Goal: Task Accomplishment & Management: Use online tool/utility

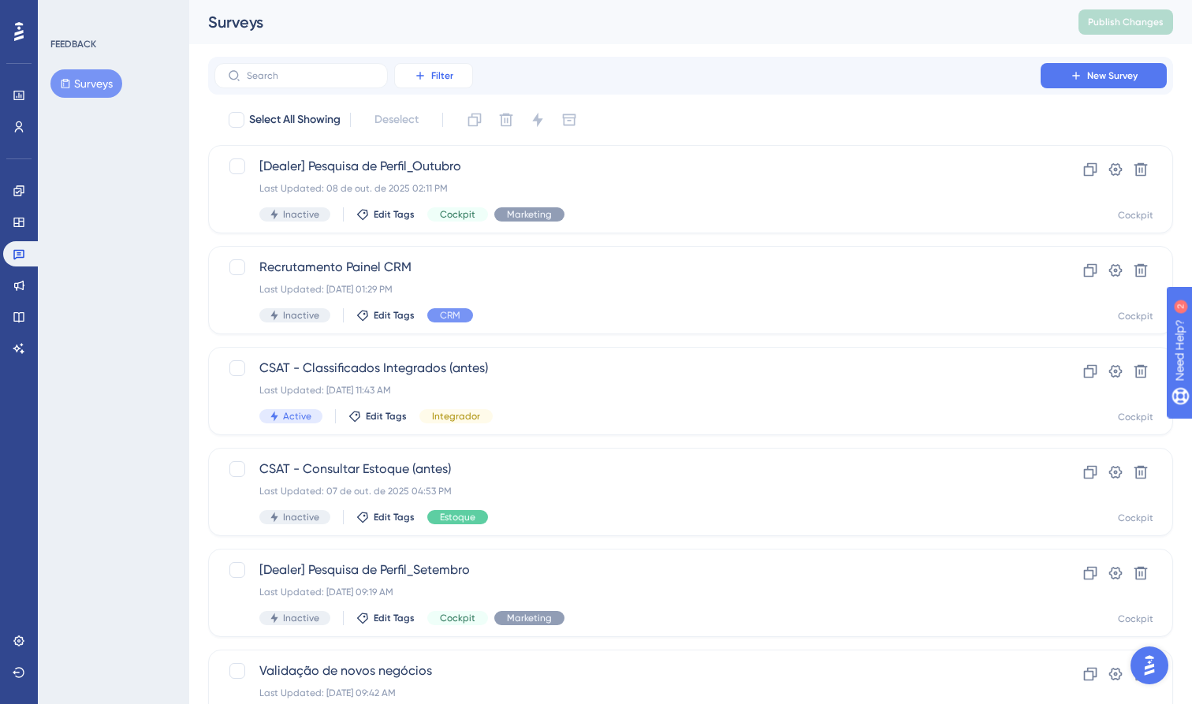
click at [433, 69] on button "Filter" at bounding box center [433, 75] width 79 height 25
click at [432, 211] on span "Status" at bounding box center [433, 215] width 32 height 19
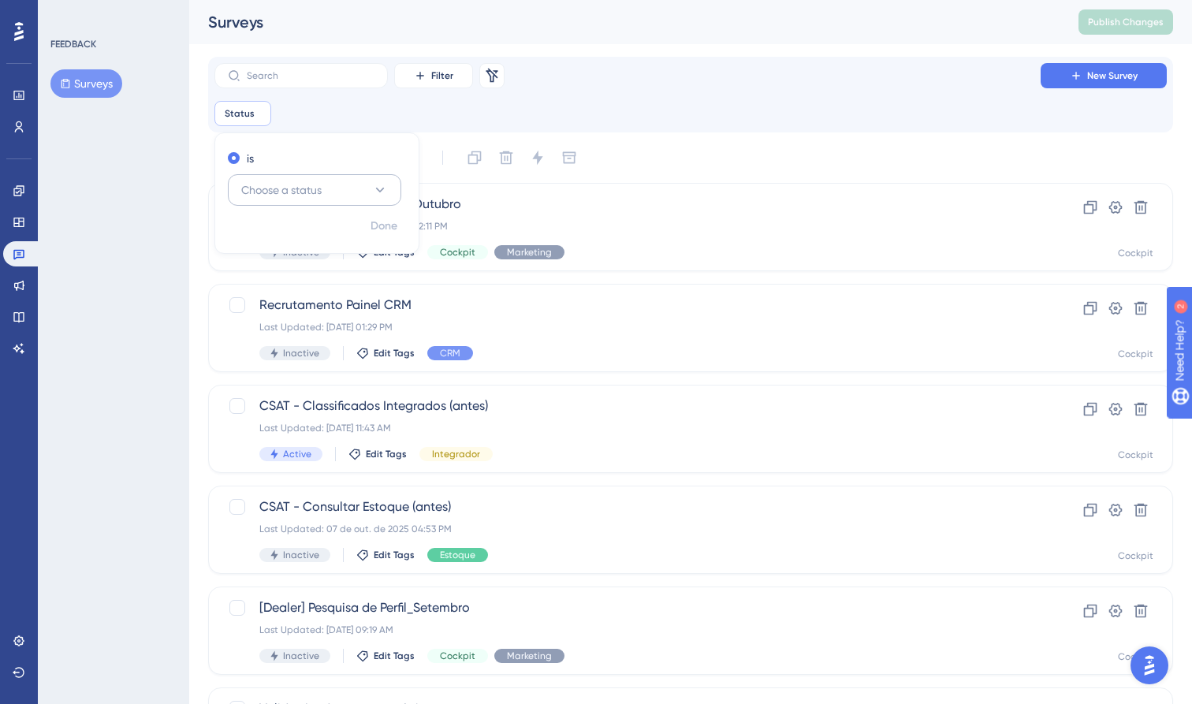
click at [388, 188] on button "Choose a status" at bounding box center [314, 190] width 173 height 32
click at [297, 242] on div "Active Active" at bounding box center [315, 238] width 128 height 32
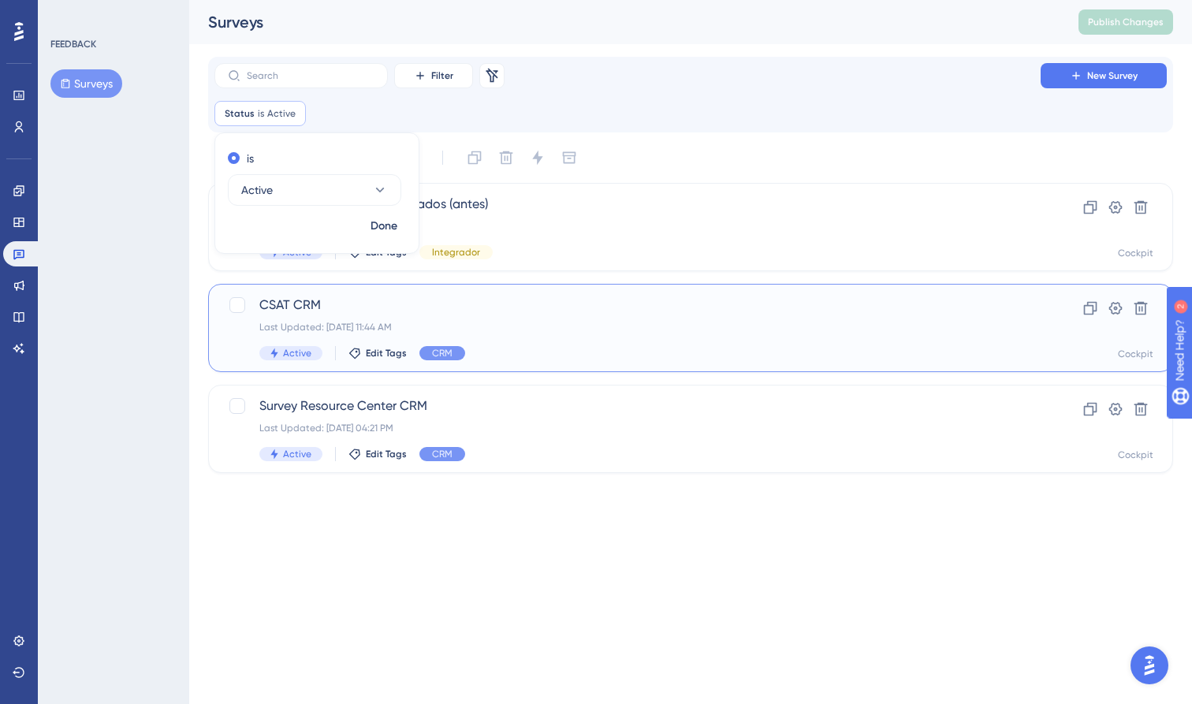
click at [342, 304] on span "CSAT CRM" at bounding box center [627, 305] width 736 height 19
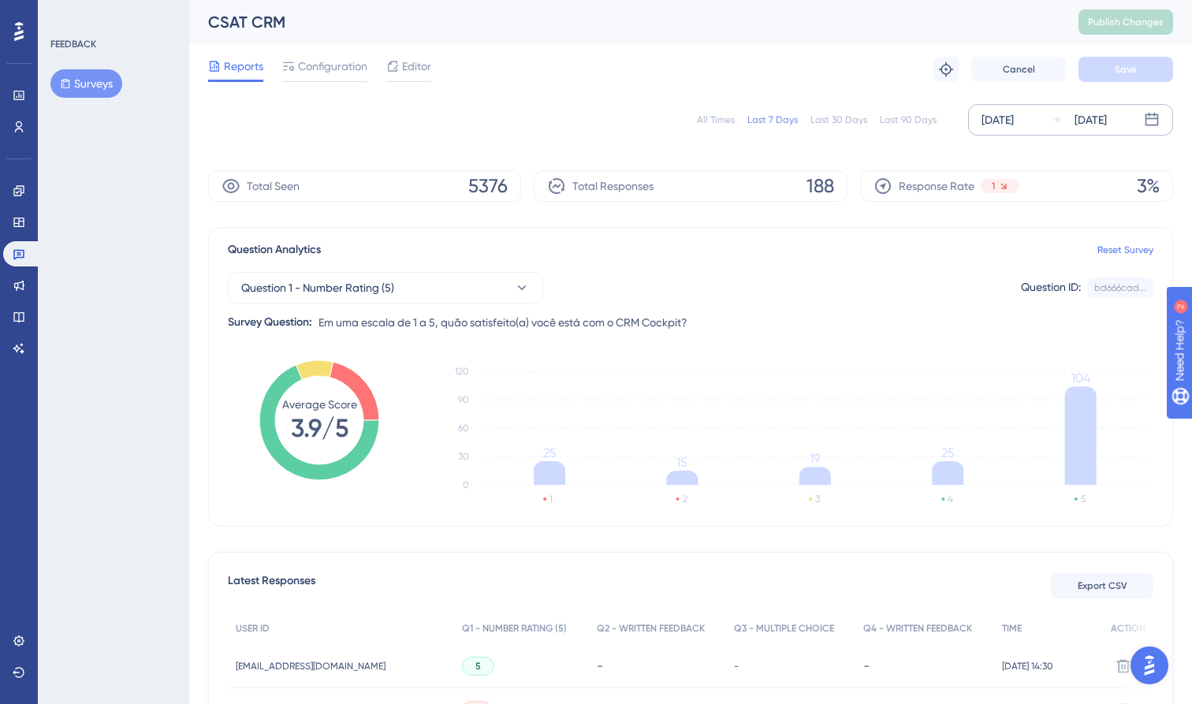
click at [1087, 122] on div "[DATE]" at bounding box center [1091, 119] width 32 height 19
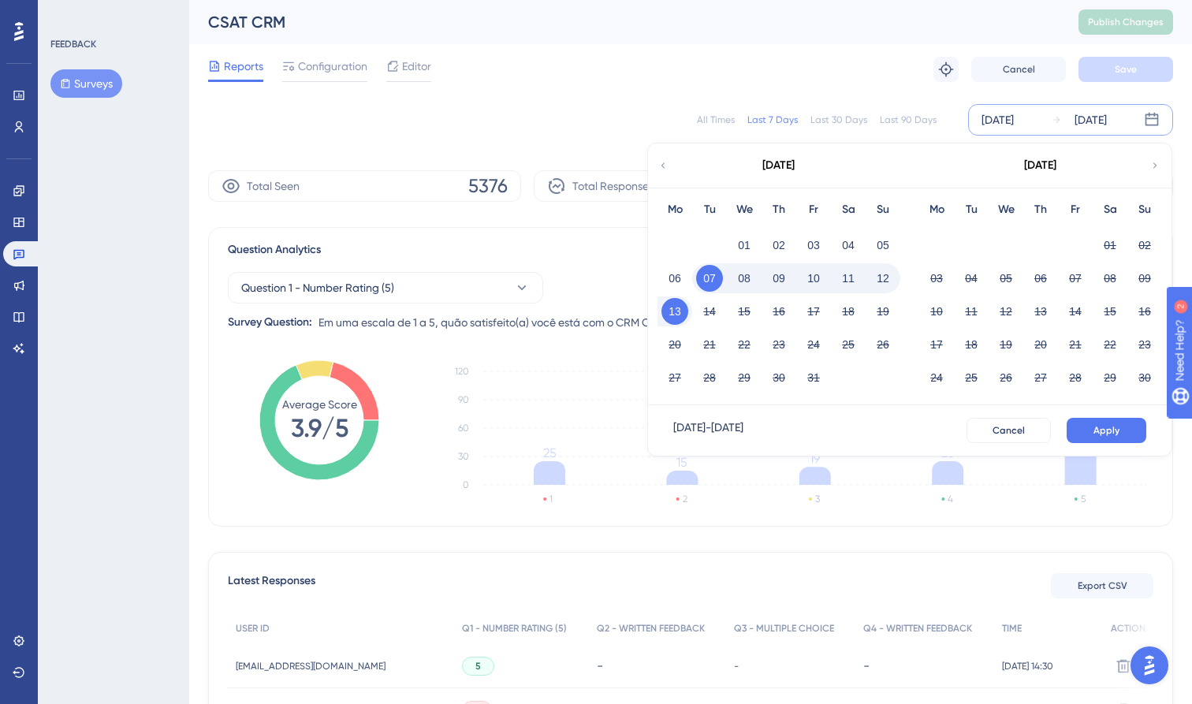
click at [671, 170] on div "[DATE]" at bounding box center [778, 166] width 260 height 44
click at [664, 162] on icon at bounding box center [663, 165] width 11 height 14
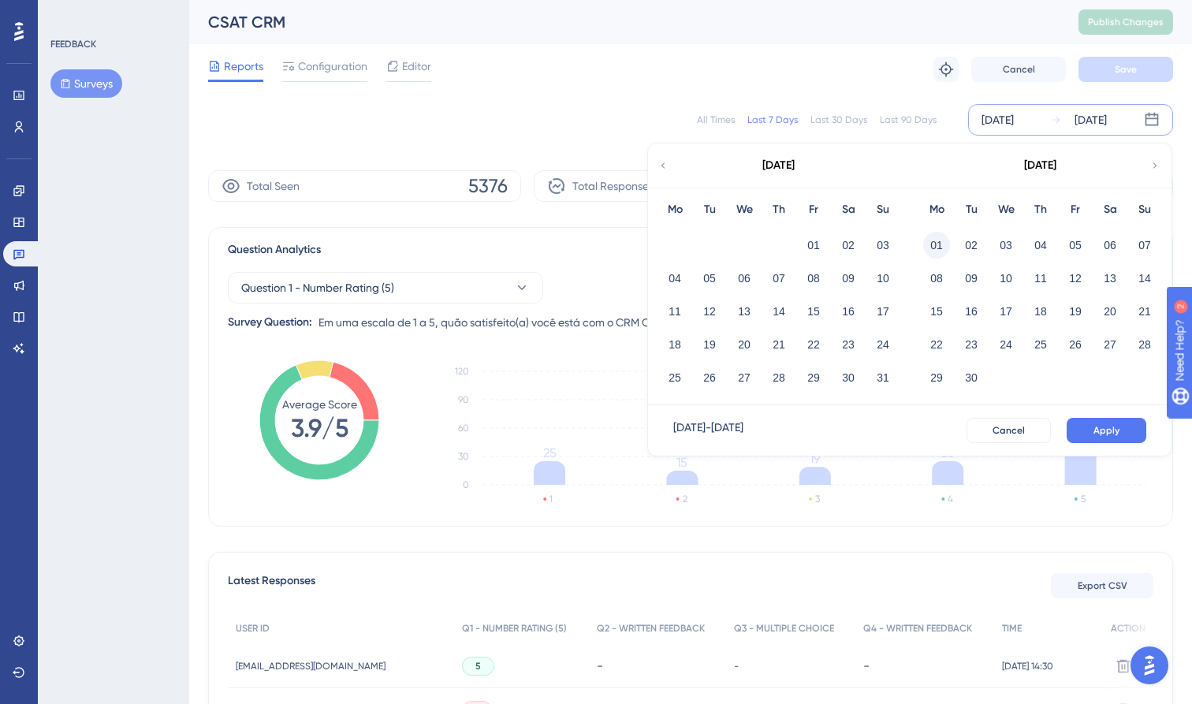
click at [937, 245] on button "01" at bounding box center [936, 245] width 27 height 27
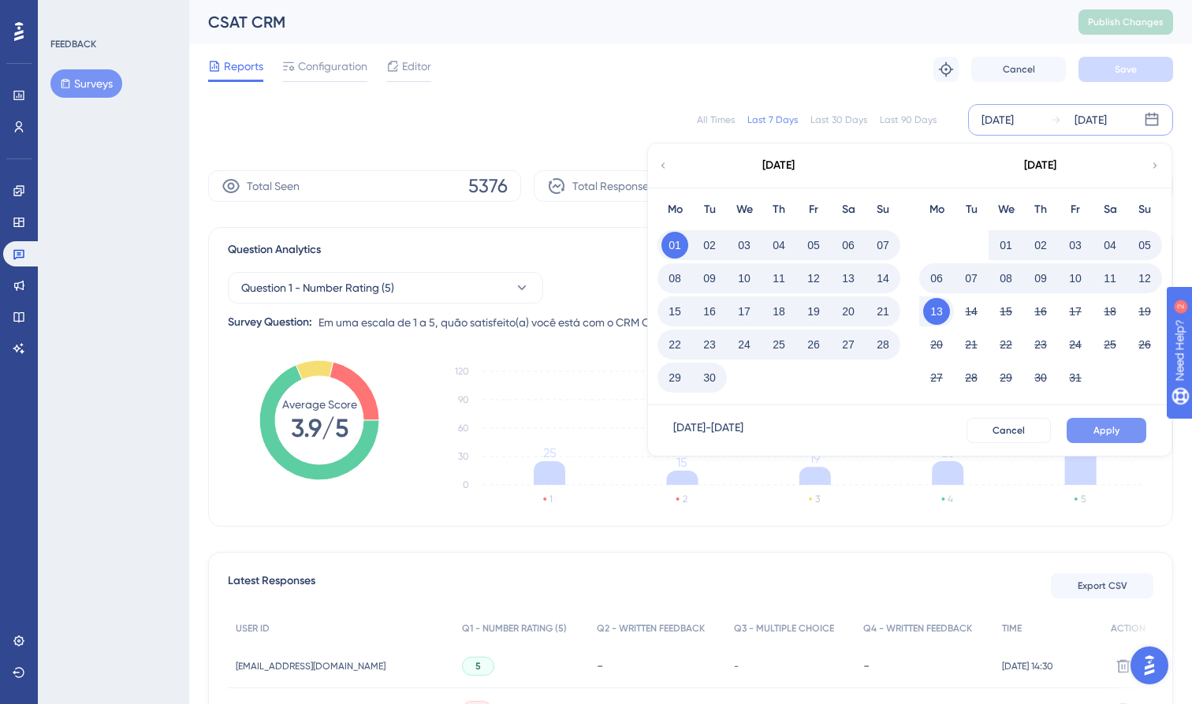
click at [1131, 431] on button "Apply" at bounding box center [1107, 430] width 80 height 25
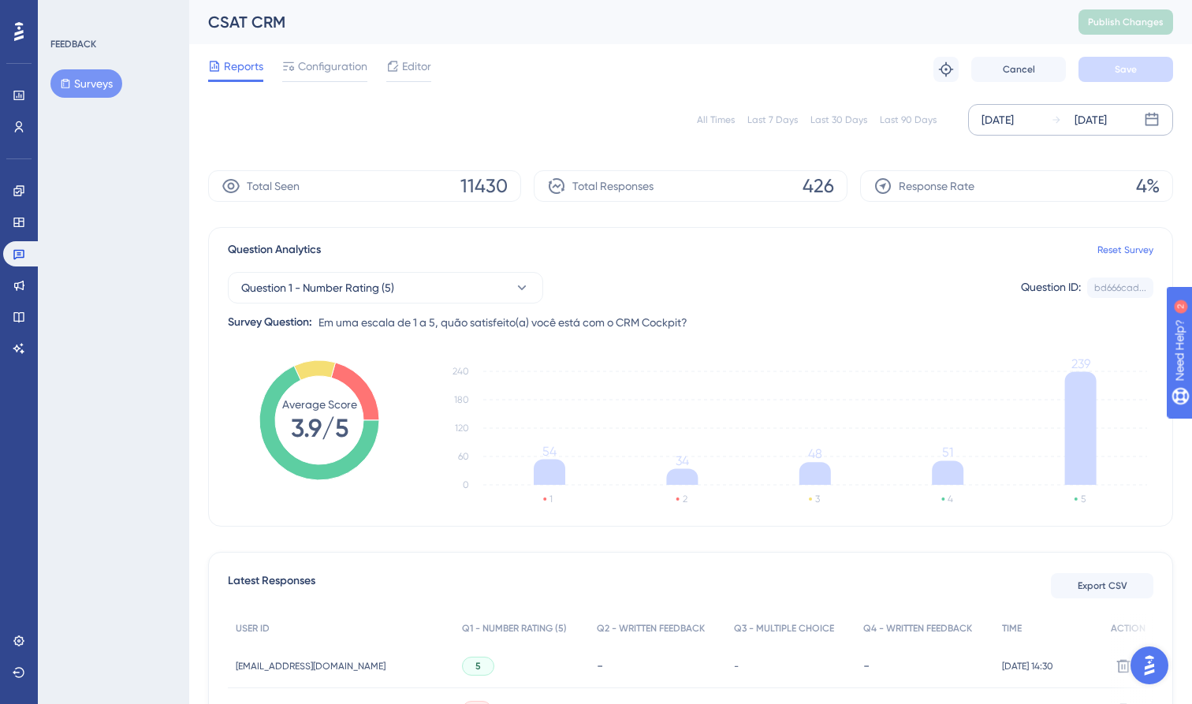
click at [1014, 128] on div "[DATE]" at bounding box center [998, 119] width 32 height 19
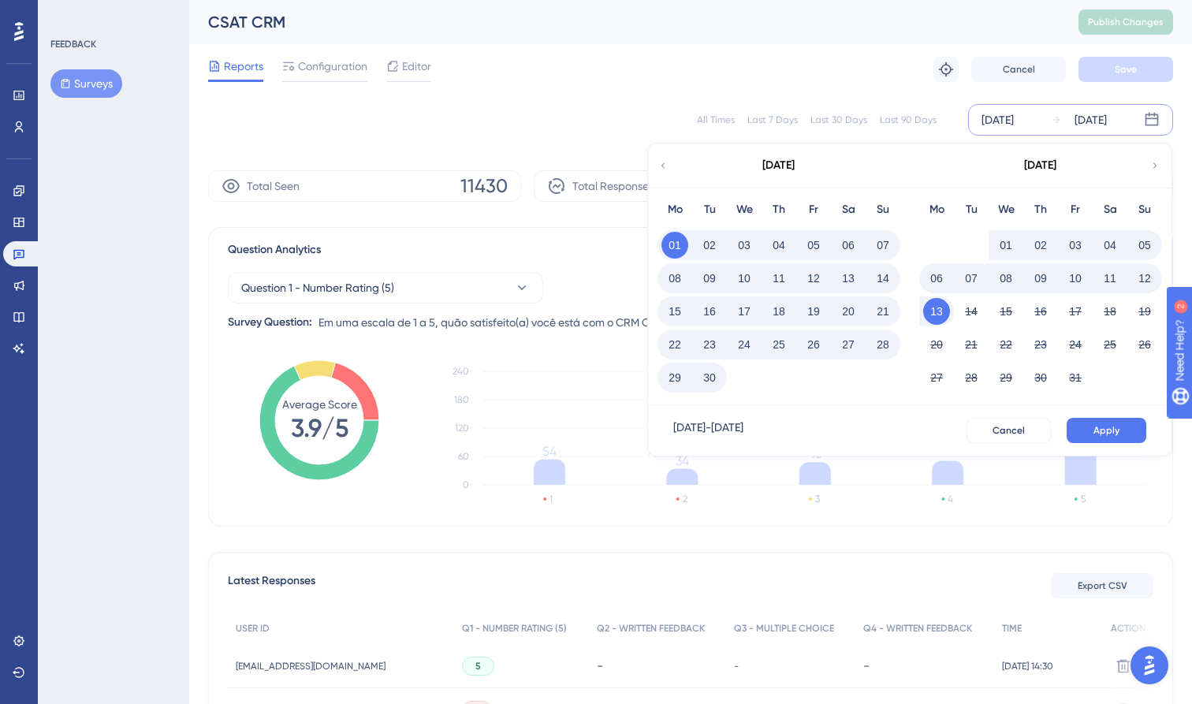
click at [669, 165] on div "[DATE]" at bounding box center [778, 166] width 260 height 44
click at [662, 164] on icon at bounding box center [663, 165] width 11 height 14
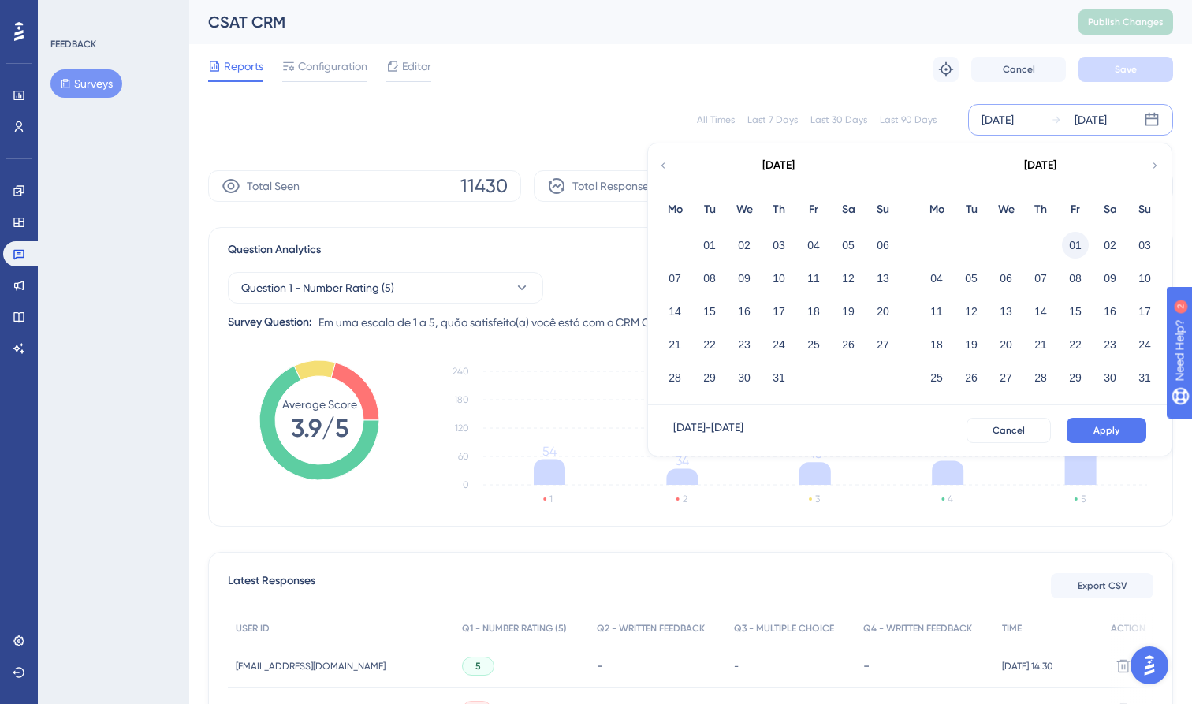
click at [1080, 247] on button "01" at bounding box center [1075, 245] width 27 height 27
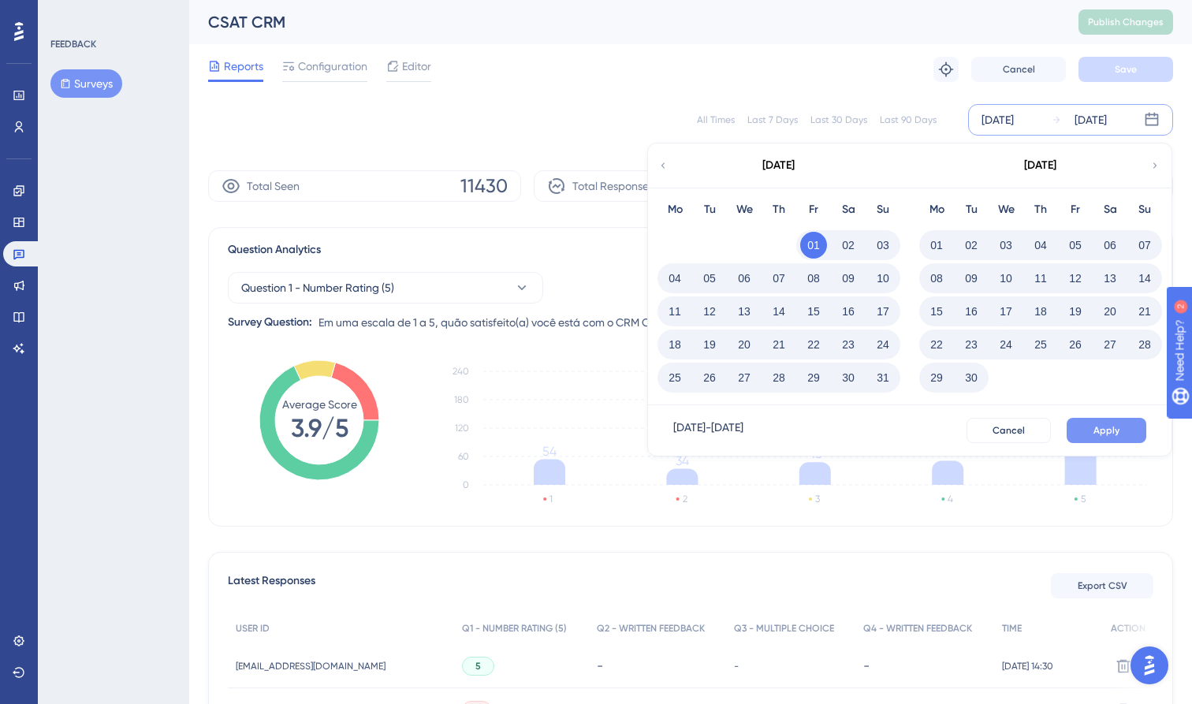
click at [1101, 429] on span "Apply" at bounding box center [1107, 430] width 26 height 13
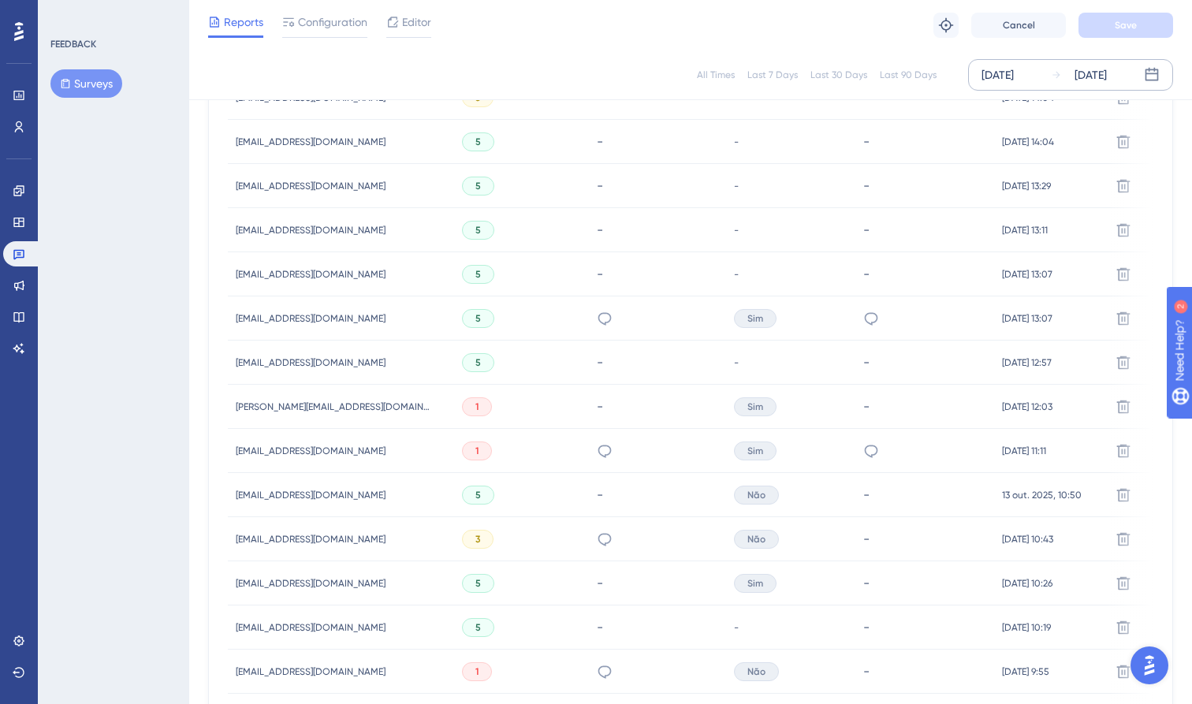
scroll to position [657, 0]
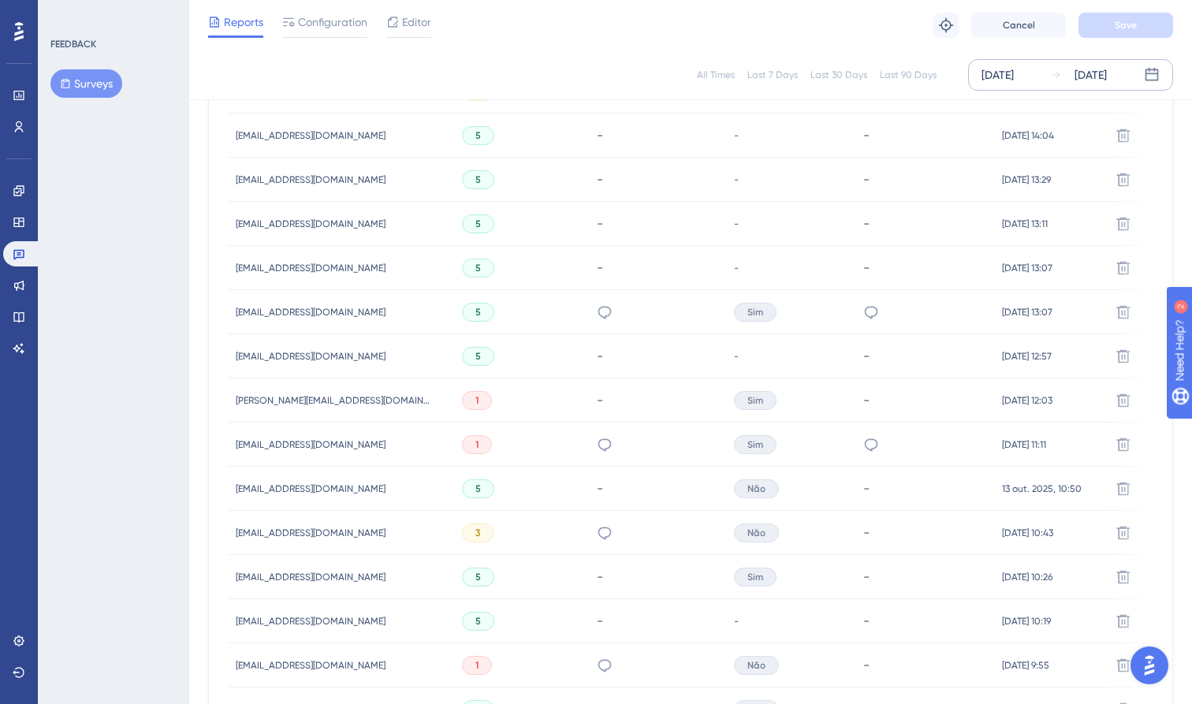
click at [624, 420] on div "-" at bounding box center [657, 400] width 137 height 44
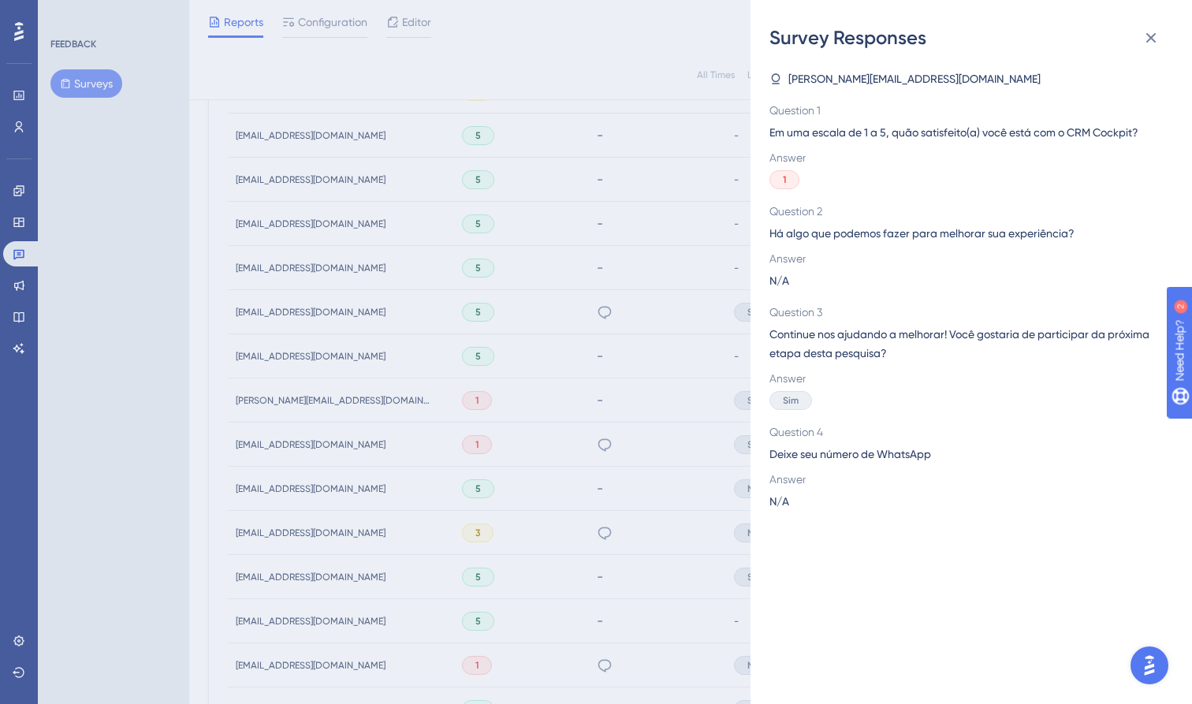
click at [624, 420] on div "Survey Responses [PERSON_NAME][EMAIL_ADDRESS][DOMAIN_NAME] Question 1 Em uma es…" at bounding box center [596, 352] width 1192 height 704
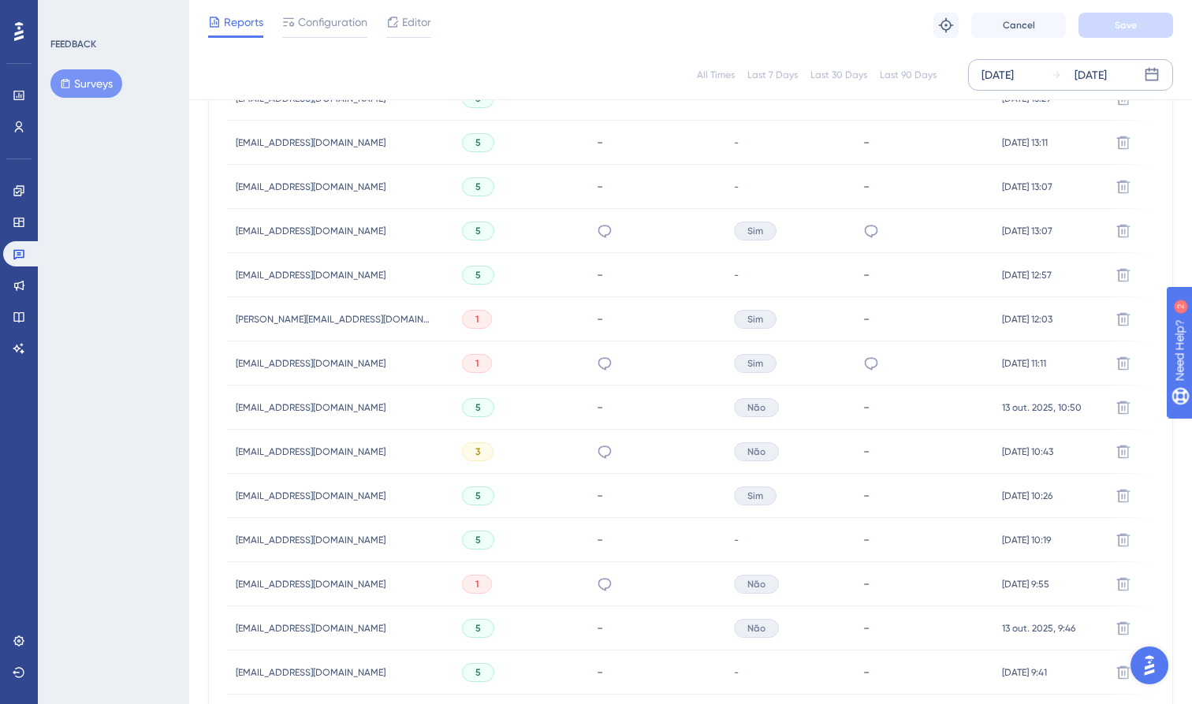
scroll to position [741, 0]
